Goal: Transaction & Acquisition: Purchase product/service

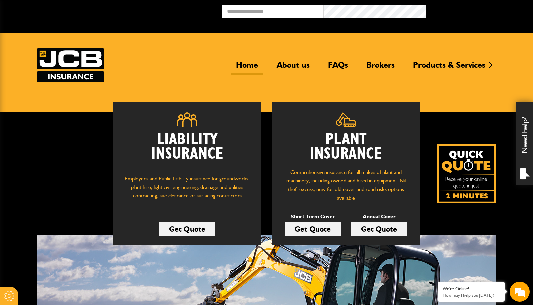
click at [314, 230] on link "Get Quote" at bounding box center [313, 229] width 56 height 14
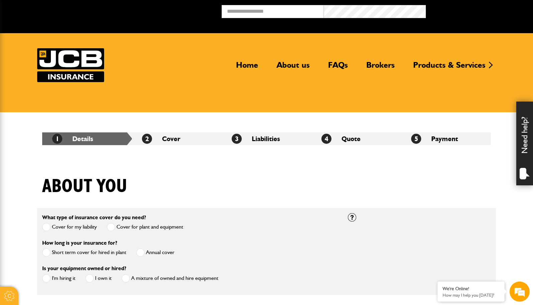
click at [89, 49] on img at bounding box center [70, 65] width 67 height 34
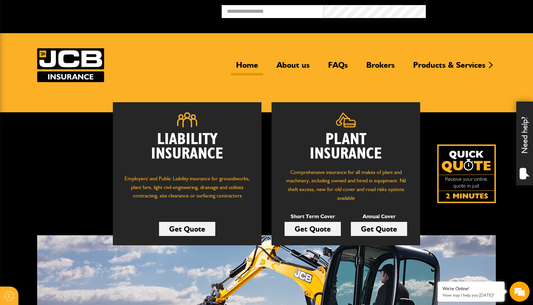
click at [370, 159] on h2 "Plant Insurance" at bounding box center [346, 146] width 129 height 29
click at [364, 152] on h2 "Plant Insurance" at bounding box center [346, 146] width 129 height 29
